Goal: Check status: Check status

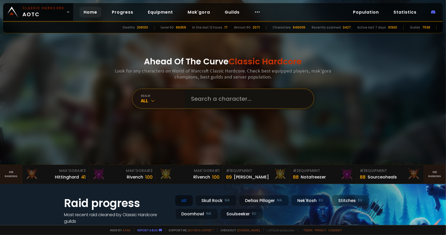
click at [203, 94] on input "text" at bounding box center [247, 98] width 119 height 19
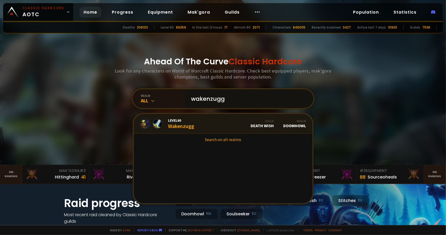
type input "wakenzugg"
click at [217, 124] on link "Level 60 Wakenzugg Guild Death Wish Realm Doomhowl" at bounding box center [223, 124] width 179 height 20
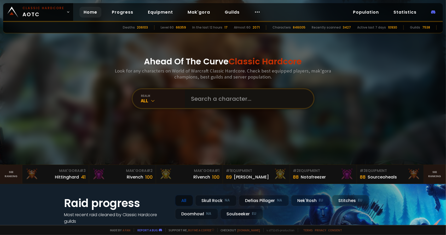
click at [204, 98] on input "text" at bounding box center [247, 98] width 119 height 19
type input "waken"
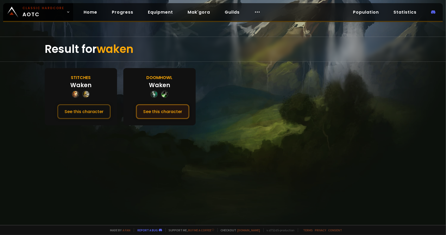
click at [169, 109] on button "See this character" at bounding box center [163, 111] width 54 height 15
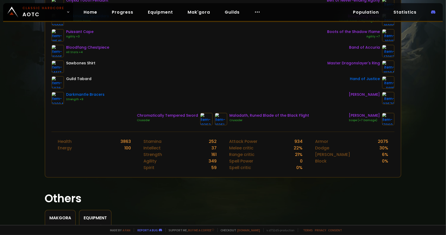
scroll to position [52, 0]
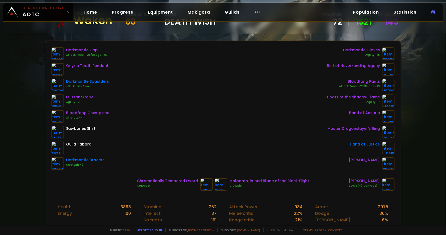
click at [236, 67] on div "Darkmantle Cap Attack Power +28/Dodge +1% Onyxia Tooth Pendant Darkmantle Spaul…" at bounding box center [224, 108] width 344 height 122
